Goal: Find specific page/section: Find specific page/section

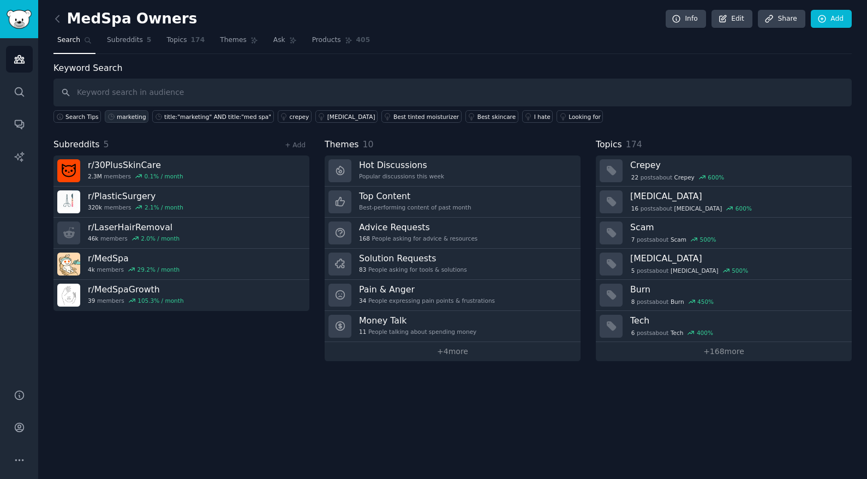
click at [124, 113] on div "marketing" at bounding box center [131, 117] width 29 height 8
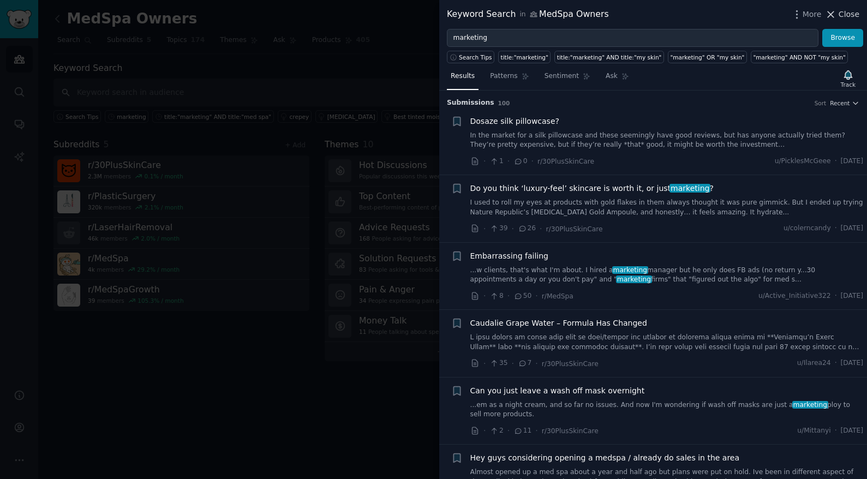
click at [840, 10] on span "Close" at bounding box center [849, 14] width 21 height 11
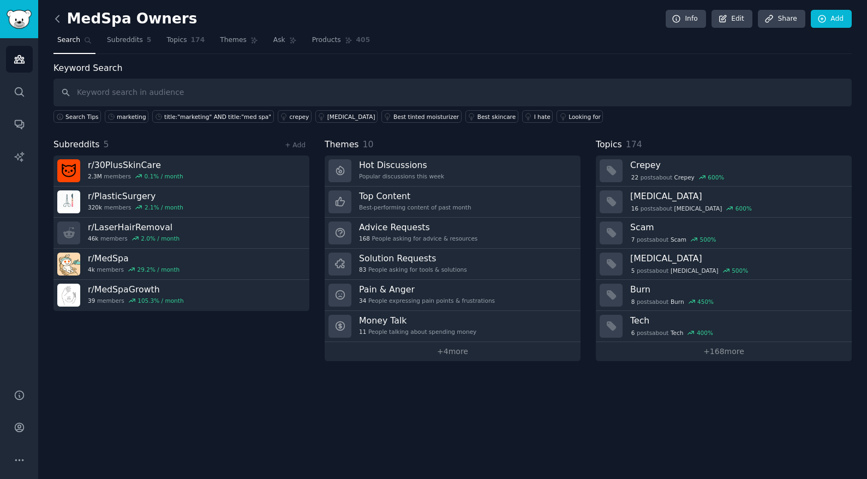
click at [53, 19] on icon at bounding box center [57, 18] width 11 height 11
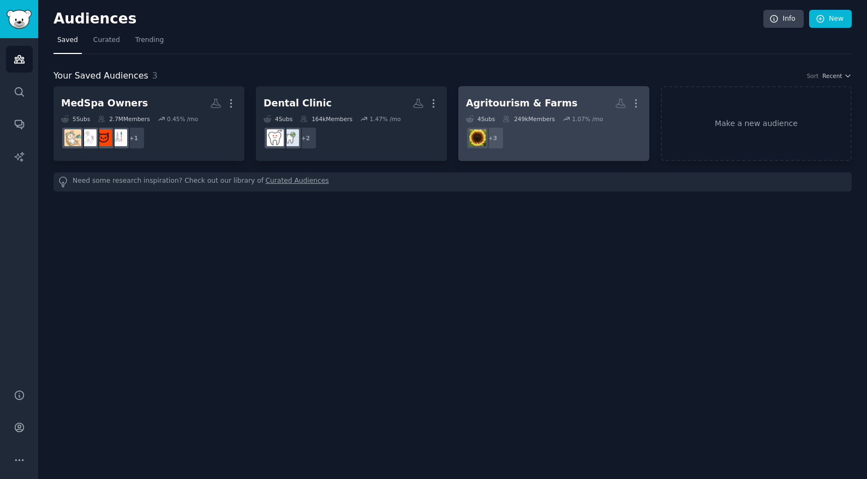
click at [567, 100] on h2 "Agritourism & Farms More" at bounding box center [554, 103] width 176 height 19
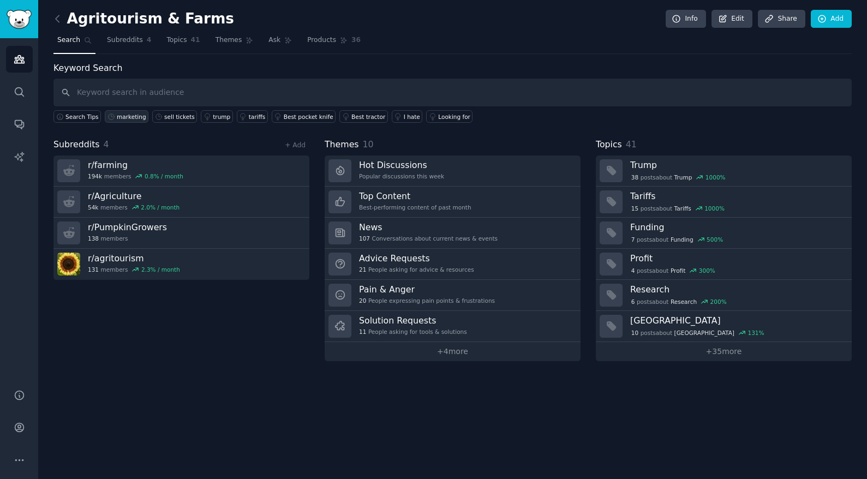
click at [134, 119] on div "marketing" at bounding box center [131, 117] width 29 height 8
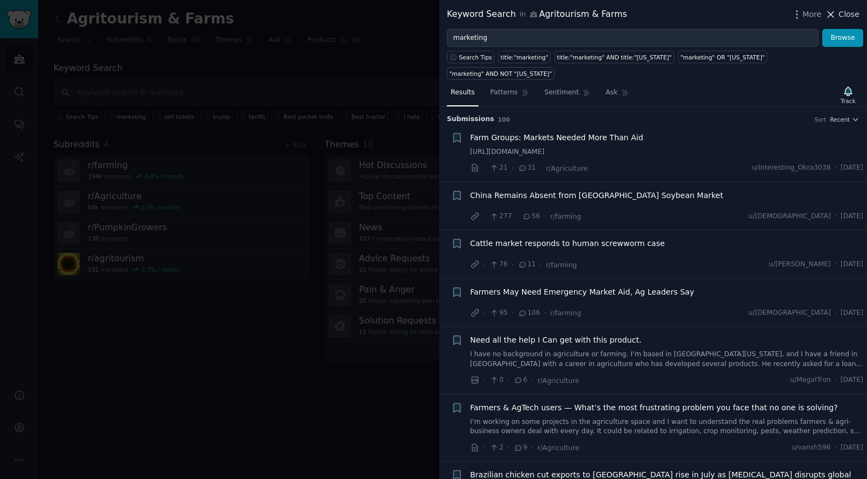
click at [848, 18] on span "Close" at bounding box center [849, 14] width 21 height 11
